Goal: Communication & Community: Answer question/provide support

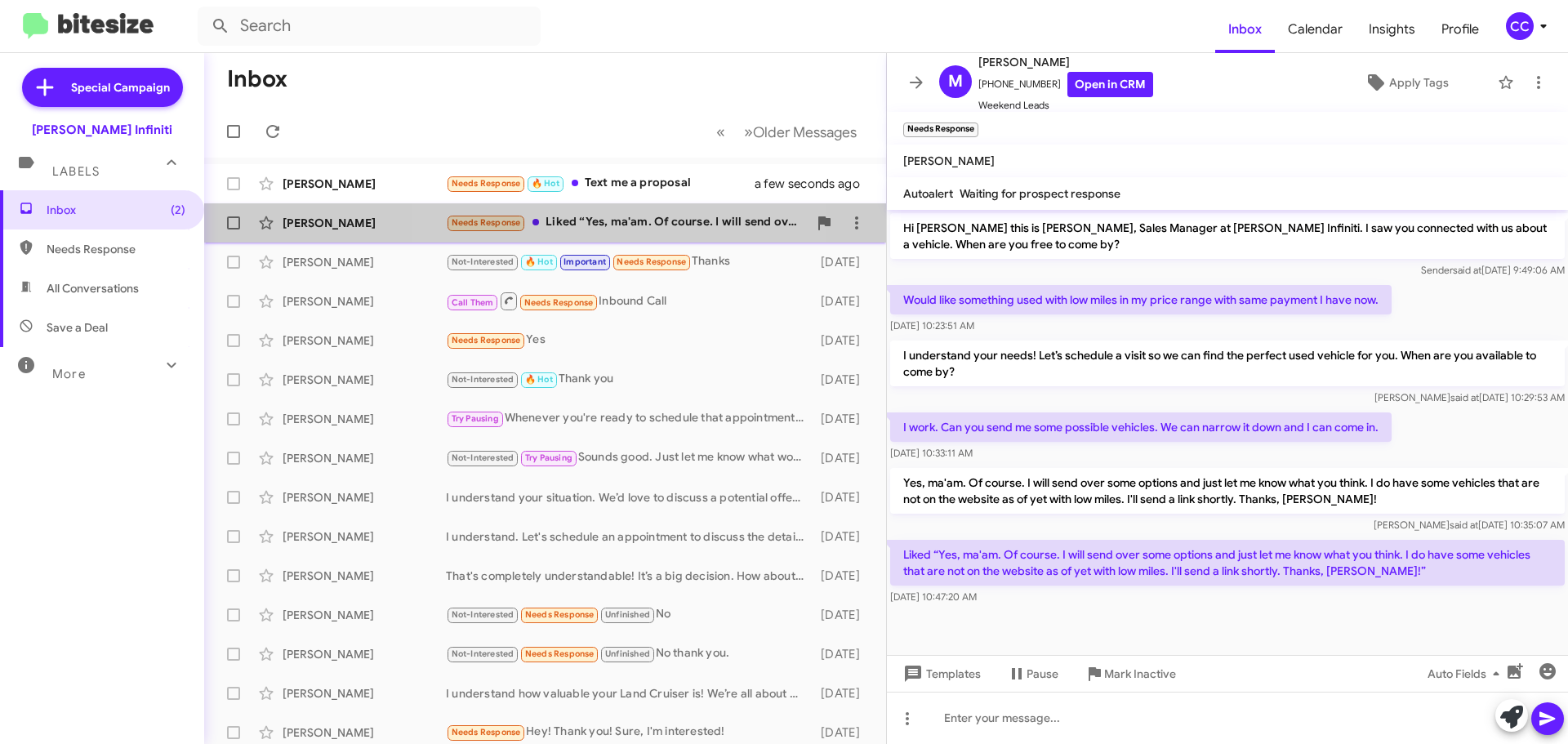
click at [639, 216] on div "Needs Response Liked “Yes, ma'am. Of course. I will send over some options and …" at bounding box center [626, 223] width 362 height 19
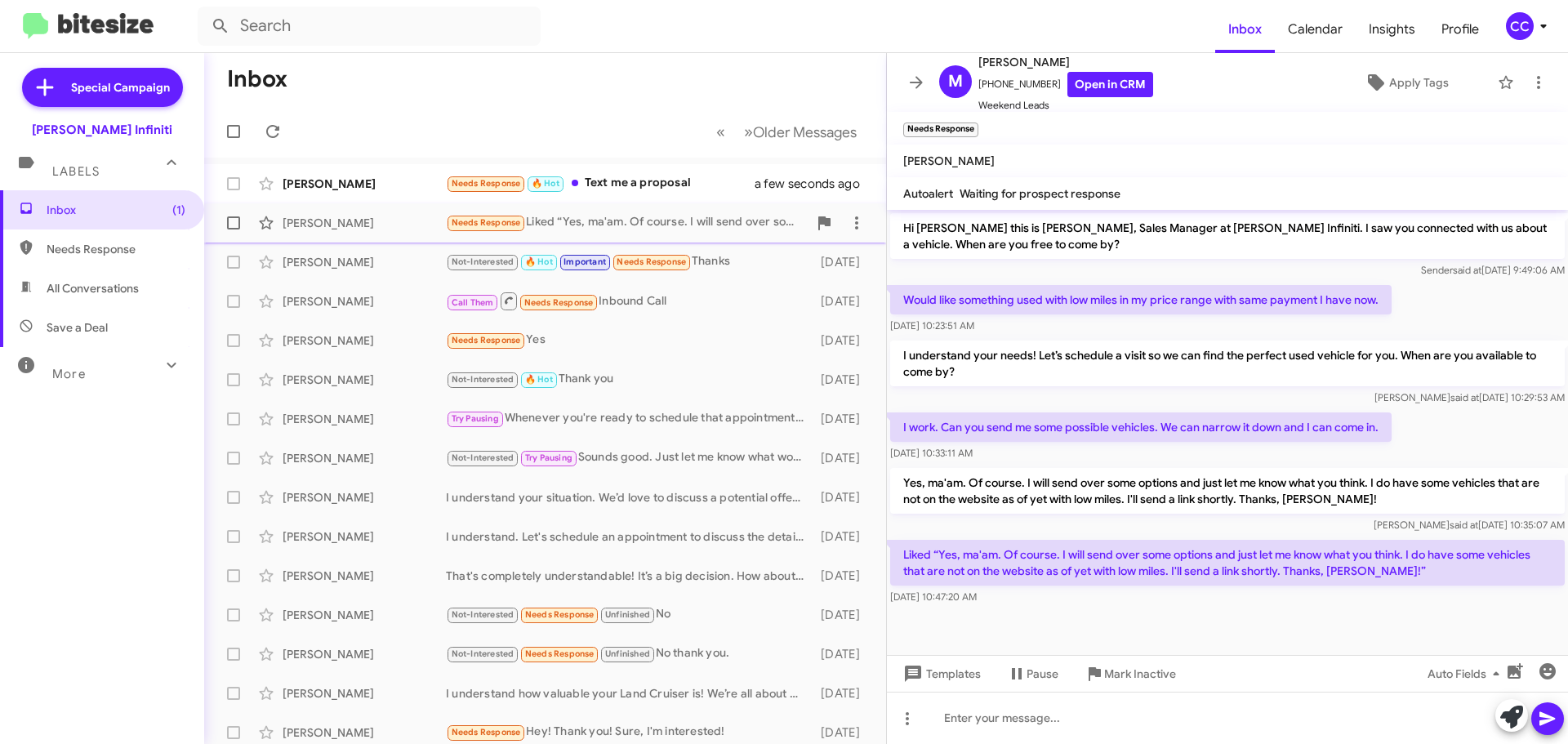
drag, startPoint x: 101, startPoint y: 205, endPoint x: 210, endPoint y: 218, distance: 109.8
click at [101, 204] on span "Inbox (1)" at bounding box center [116, 210] width 139 height 17
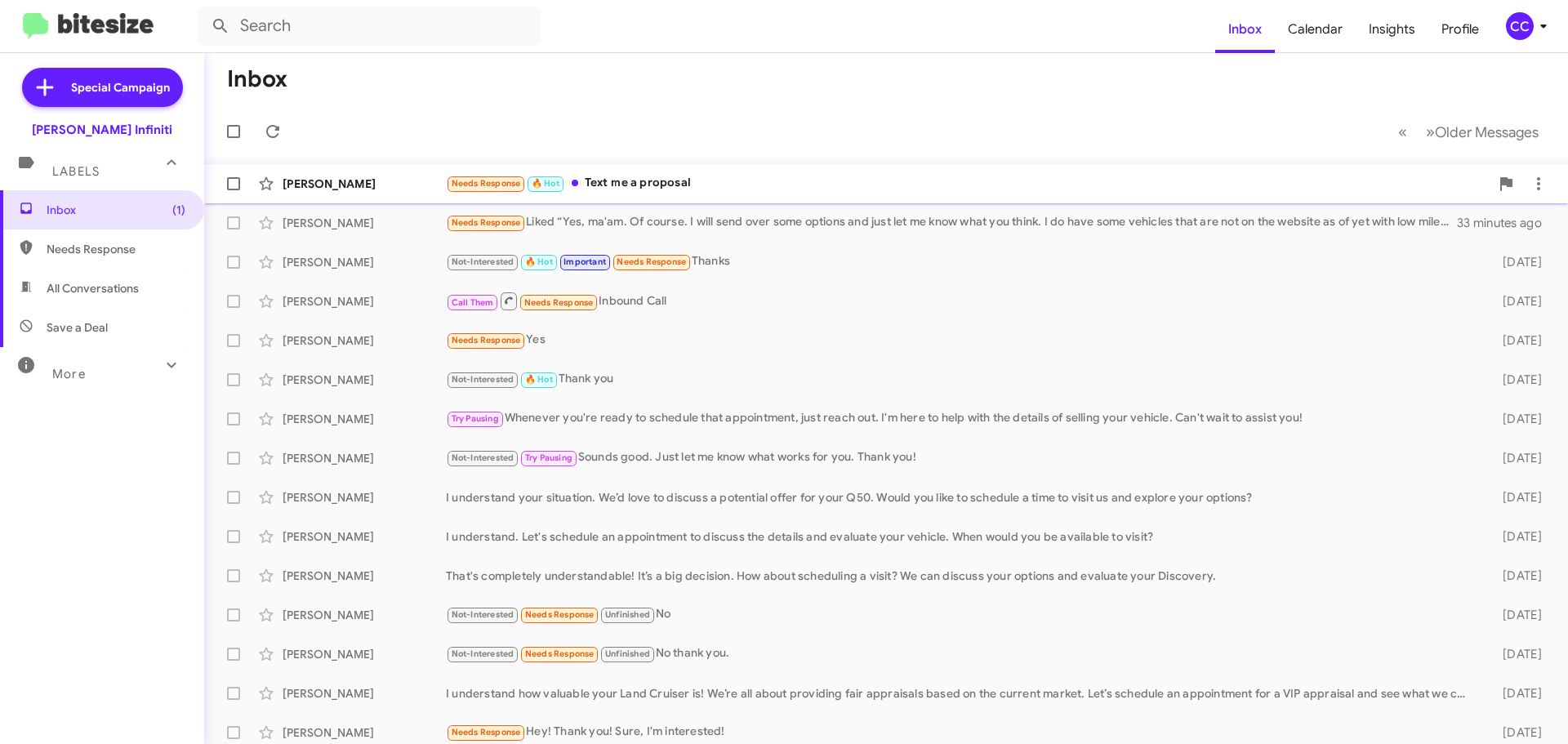
click at [672, 185] on div "Needs Response 🔥 Hot Text me a proposal" at bounding box center [967, 183] width 1043 height 19
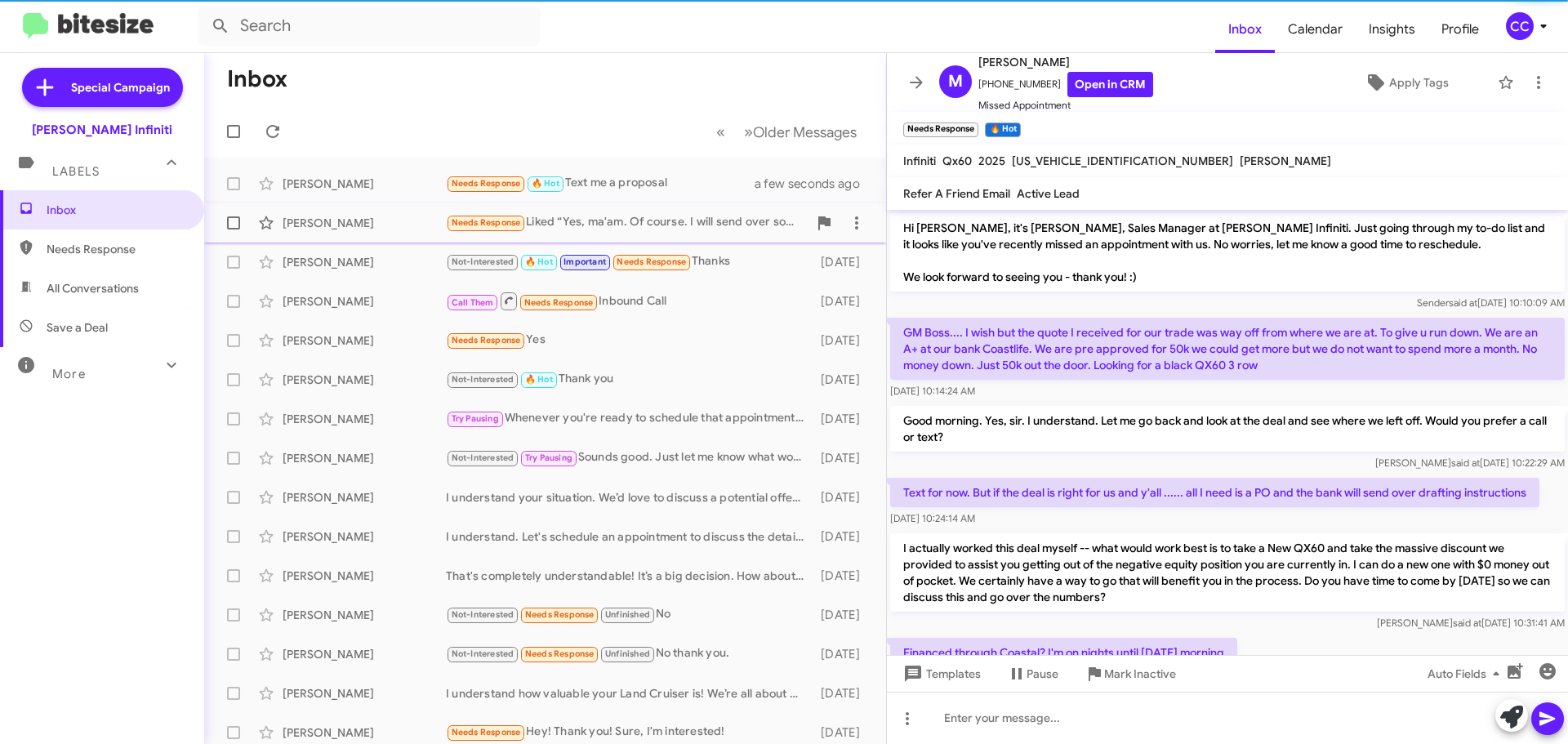
scroll to position [87, 0]
